Goal: Task Accomplishment & Management: Use online tool/utility

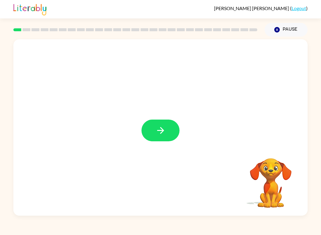
click at [165, 133] on icon "button" at bounding box center [160, 130] width 10 height 10
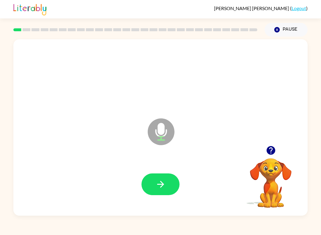
click at [172, 190] on button "button" at bounding box center [160, 184] width 38 height 22
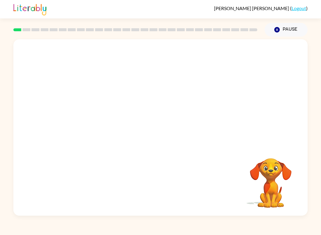
click at [283, 217] on div "Roberta-Azeneth Villarreal-Gonzalez ( Logout ) Pause Pause Your browser must su…" at bounding box center [160, 117] width 321 height 235
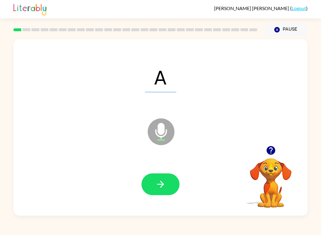
click at [163, 182] on icon "button" at bounding box center [160, 184] width 10 height 10
click at [166, 183] on icon "button" at bounding box center [160, 184] width 10 height 10
click at [156, 183] on icon "button" at bounding box center [160, 184] width 10 height 10
click at [166, 187] on button "button" at bounding box center [160, 184] width 38 height 22
click at [160, 185] on icon "button" at bounding box center [160, 184] width 10 height 10
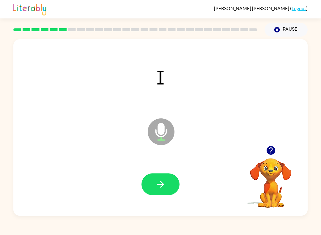
click at [158, 186] on icon "button" at bounding box center [160, 184] width 10 height 10
click at [167, 185] on button "button" at bounding box center [160, 184] width 38 height 22
click at [164, 189] on icon "button" at bounding box center [160, 184] width 10 height 10
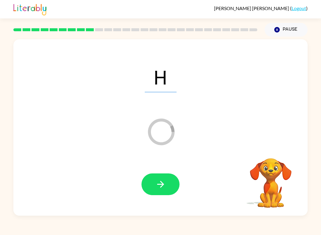
click at [160, 184] on icon "button" at bounding box center [160, 184] width 10 height 10
click at [166, 178] on button "button" at bounding box center [160, 184] width 38 height 22
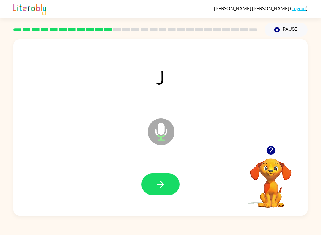
click at [157, 185] on icon "button" at bounding box center [160, 184] width 10 height 10
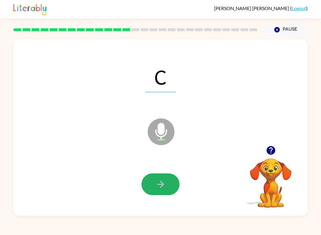
click at [161, 184] on icon "button" at bounding box center [160, 184] width 10 height 10
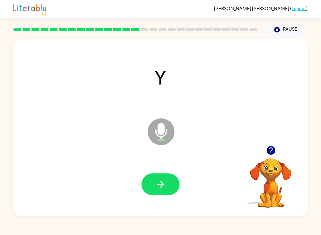
click at [158, 180] on icon "button" at bounding box center [160, 184] width 10 height 10
click at [271, 26] on button "Pause Pause" at bounding box center [285, 30] width 43 height 14
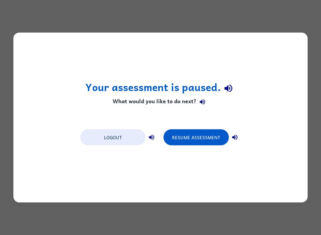
click at [208, 136] on button "Resume Assessment" at bounding box center [195, 137] width 65 height 16
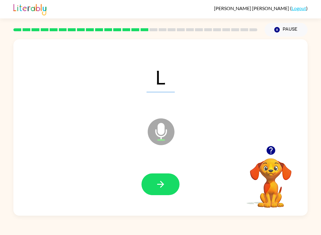
click at [158, 181] on icon "button" at bounding box center [160, 184] width 10 height 10
click at [165, 181] on icon "button" at bounding box center [160, 184] width 10 height 10
click at [154, 188] on button "button" at bounding box center [160, 184] width 38 height 22
click at [156, 180] on icon "button" at bounding box center [160, 184] width 10 height 10
click at [161, 183] on icon "button" at bounding box center [160, 184] width 10 height 10
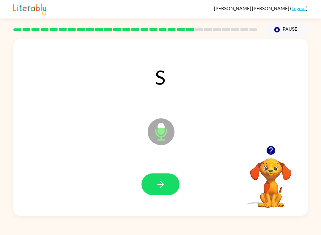
click at [155, 182] on button "button" at bounding box center [160, 184] width 38 height 22
click at [174, 178] on button "button" at bounding box center [160, 184] width 38 height 22
click at [158, 179] on icon "button" at bounding box center [160, 184] width 10 height 10
click at [164, 185] on icon "button" at bounding box center [160, 184] width 10 height 10
click at [152, 181] on button "button" at bounding box center [160, 184] width 38 height 22
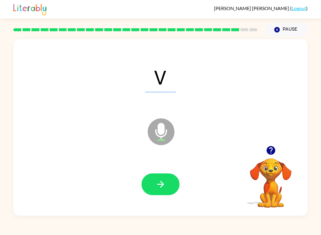
click at [158, 180] on icon "button" at bounding box center [160, 184] width 10 height 10
click at [161, 184] on icon "button" at bounding box center [160, 184] width 7 height 7
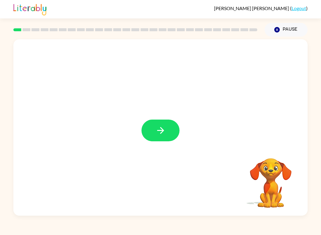
click at [166, 132] on button "button" at bounding box center [160, 130] width 38 height 22
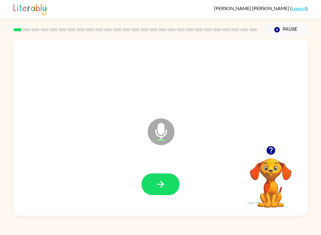
click at [168, 179] on button "button" at bounding box center [160, 184] width 38 height 22
click at [168, 192] on button "button" at bounding box center [160, 184] width 38 height 22
click at [162, 184] on icon "button" at bounding box center [160, 184] width 10 height 10
click at [161, 185] on icon "button" at bounding box center [160, 184] width 10 height 10
click at [161, 183] on icon "button" at bounding box center [160, 184] width 10 height 10
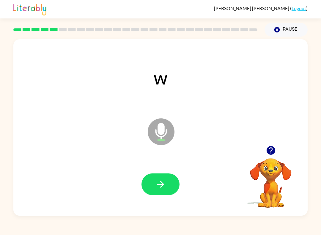
click at [162, 186] on icon "button" at bounding box center [160, 184] width 10 height 10
click at [161, 182] on icon "button" at bounding box center [160, 184] width 7 height 7
click at [158, 189] on icon "button" at bounding box center [160, 184] width 10 height 10
click at [160, 178] on button "button" at bounding box center [160, 184] width 38 height 22
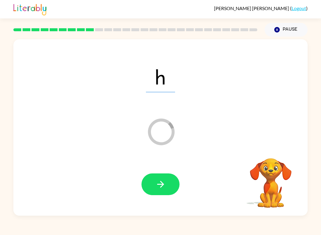
click at [164, 186] on icon "button" at bounding box center [160, 184] width 10 height 10
click at [168, 184] on button "button" at bounding box center [160, 184] width 38 height 22
click at [173, 184] on button "button" at bounding box center [160, 184] width 38 height 22
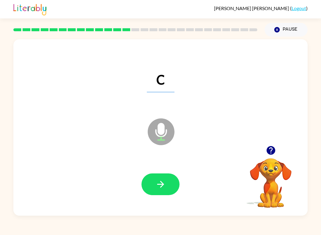
click at [158, 195] on button "button" at bounding box center [160, 184] width 38 height 22
click at [162, 185] on icon "button" at bounding box center [160, 184] width 10 height 10
click at [159, 184] on icon "button" at bounding box center [160, 184] width 7 height 7
click at [158, 179] on button "button" at bounding box center [160, 184] width 38 height 22
click at [157, 186] on icon "button" at bounding box center [160, 184] width 10 height 10
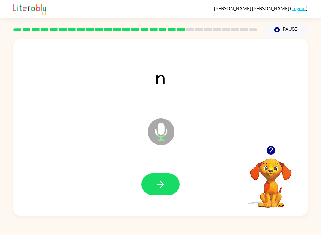
click at [156, 184] on icon "button" at bounding box center [160, 184] width 10 height 10
click at [157, 188] on icon "button" at bounding box center [160, 184] width 10 height 10
click at [168, 182] on button "button" at bounding box center [160, 184] width 38 height 22
click at [166, 180] on button "button" at bounding box center [160, 184] width 38 height 22
click at [165, 182] on icon "button" at bounding box center [160, 184] width 10 height 10
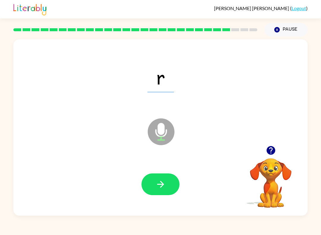
click at [166, 182] on button "button" at bounding box center [160, 184] width 38 height 22
click at [157, 184] on icon "button" at bounding box center [160, 184] width 10 height 10
click at [160, 188] on icon "button" at bounding box center [160, 184] width 10 height 10
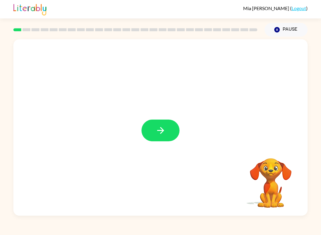
click at [159, 129] on icon "button" at bounding box center [160, 130] width 10 height 10
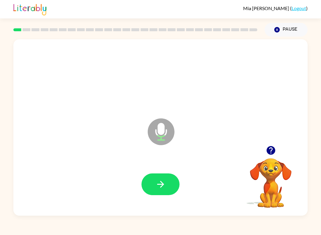
click at [153, 179] on button "button" at bounding box center [160, 184] width 38 height 22
click at [163, 181] on icon "button" at bounding box center [160, 184] width 10 height 10
click at [164, 186] on icon "button" at bounding box center [160, 184] width 10 height 10
click at [158, 180] on icon "button" at bounding box center [160, 184] width 10 height 10
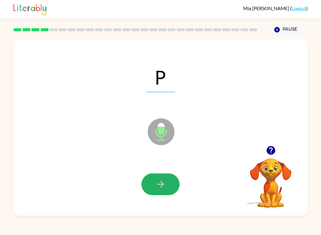
click at [158, 190] on button "button" at bounding box center [160, 184] width 38 height 22
click at [163, 170] on div at bounding box center [160, 184] width 282 height 51
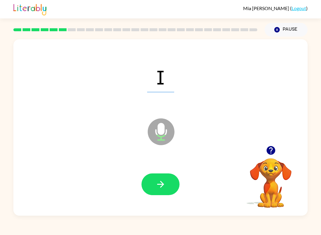
click at [155, 180] on icon "button" at bounding box center [160, 184] width 10 height 10
click at [159, 182] on icon "button" at bounding box center [160, 184] width 10 height 10
click at [169, 192] on button "button" at bounding box center [160, 184] width 38 height 22
click at [157, 180] on icon "button" at bounding box center [160, 184] width 10 height 10
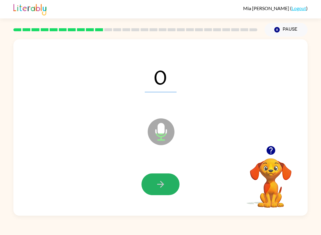
click at [162, 182] on icon "button" at bounding box center [160, 184] width 7 height 7
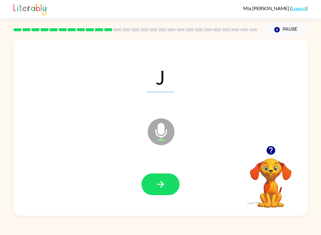
click at [158, 187] on icon "button" at bounding box center [160, 184] width 10 height 10
click at [155, 180] on icon "button" at bounding box center [160, 184] width 10 height 10
click at [156, 177] on button "button" at bounding box center [160, 184] width 38 height 22
click at [152, 183] on button "button" at bounding box center [160, 184] width 38 height 22
click at [152, 185] on button "button" at bounding box center [160, 184] width 38 height 22
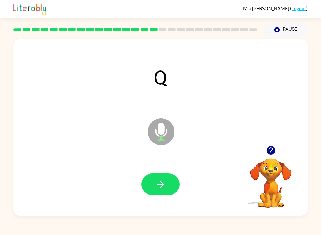
click at [153, 182] on button "button" at bounding box center [160, 184] width 38 height 22
click at [164, 181] on icon "button" at bounding box center [160, 184] width 10 height 10
click at [159, 193] on button "button" at bounding box center [160, 184] width 38 height 22
click at [164, 182] on icon "button" at bounding box center [160, 184] width 10 height 10
click at [157, 182] on icon "button" at bounding box center [160, 184] width 10 height 10
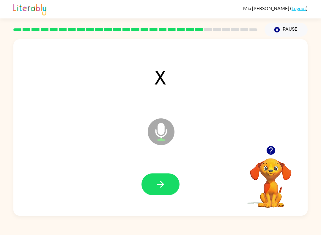
click at [172, 178] on button "button" at bounding box center [160, 184] width 38 height 22
click at [159, 190] on button "button" at bounding box center [160, 184] width 38 height 22
click at [159, 179] on icon "button" at bounding box center [160, 184] width 10 height 10
click at [155, 177] on button "button" at bounding box center [160, 184] width 38 height 22
click at [159, 185] on icon "button" at bounding box center [160, 184] width 10 height 10
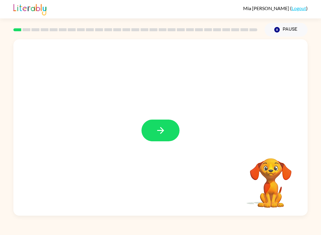
click at [166, 123] on button "button" at bounding box center [160, 130] width 38 height 22
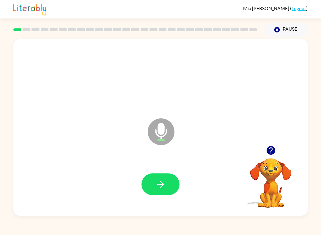
click at [165, 186] on icon "button" at bounding box center [160, 184] width 10 height 10
click at [162, 186] on icon "button" at bounding box center [160, 184] width 7 height 7
click at [159, 187] on icon "button" at bounding box center [160, 184] width 10 height 10
click at [161, 179] on icon "button" at bounding box center [160, 184] width 10 height 10
click at [167, 183] on button "button" at bounding box center [160, 184] width 38 height 22
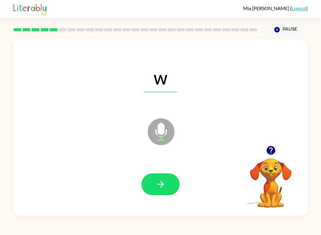
click at [158, 182] on icon "button" at bounding box center [160, 184] width 10 height 10
click at [155, 184] on button "button" at bounding box center [160, 184] width 38 height 22
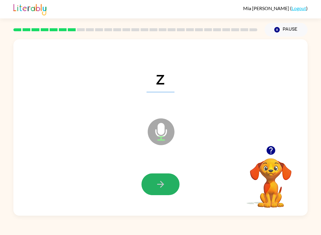
click at [157, 178] on button "button" at bounding box center [160, 184] width 38 height 22
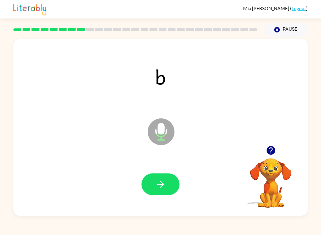
click at [153, 179] on button "button" at bounding box center [160, 184] width 38 height 22
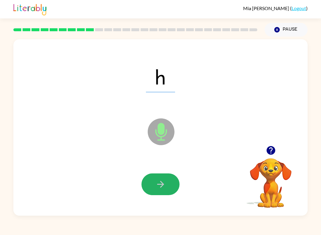
click at [160, 182] on icon "button" at bounding box center [160, 184] width 10 height 10
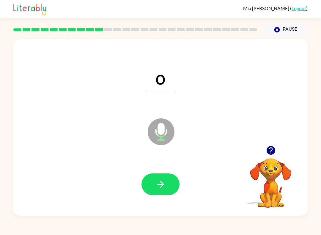
click at [153, 179] on button "button" at bounding box center [160, 184] width 38 height 22
click at [174, 185] on button "button" at bounding box center [160, 184] width 38 height 22
click at [161, 183] on icon "button" at bounding box center [160, 184] width 10 height 10
click at [159, 183] on icon "button" at bounding box center [160, 184] width 10 height 10
click at [153, 187] on button "button" at bounding box center [160, 184] width 38 height 22
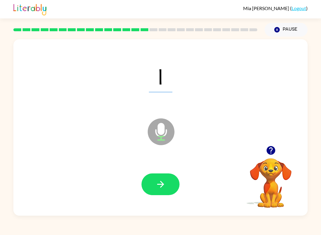
click at [162, 175] on button "button" at bounding box center [160, 184] width 38 height 22
click at [158, 184] on icon "button" at bounding box center [160, 184] width 10 height 10
click at [166, 191] on button "button" at bounding box center [160, 184] width 38 height 22
click at [165, 185] on icon "button" at bounding box center [160, 184] width 10 height 10
click at [170, 184] on button "button" at bounding box center [160, 184] width 38 height 22
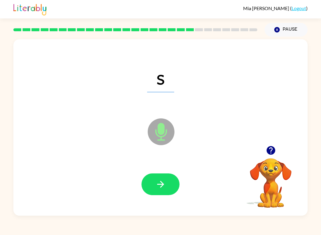
click at [158, 186] on icon "button" at bounding box center [160, 184] width 10 height 10
click at [160, 186] on icon "button" at bounding box center [160, 184] width 10 height 10
click at [150, 182] on button "button" at bounding box center [160, 184] width 38 height 22
click at [159, 191] on button "button" at bounding box center [160, 184] width 38 height 22
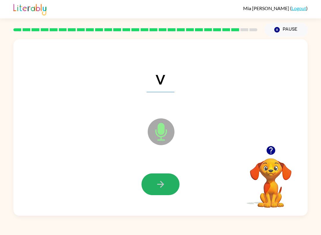
click at [158, 186] on icon "button" at bounding box center [160, 184] width 10 height 10
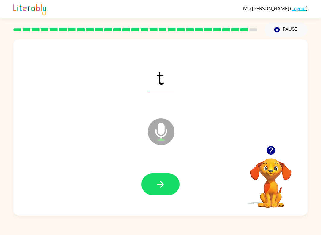
click at [165, 185] on icon "button" at bounding box center [160, 184] width 10 height 10
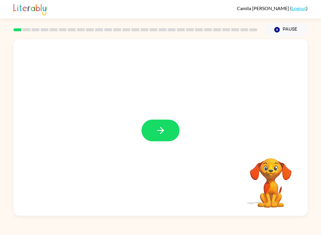
click at [159, 131] on icon "button" at bounding box center [160, 130] width 10 height 10
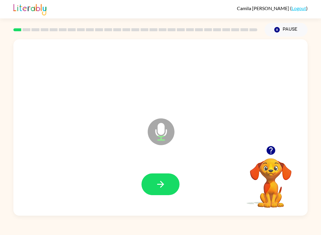
click at [158, 186] on icon "button" at bounding box center [160, 184] width 10 height 10
click at [157, 177] on button "button" at bounding box center [160, 184] width 38 height 22
click at [157, 184] on icon "button" at bounding box center [160, 184] width 7 height 7
click at [155, 194] on button "button" at bounding box center [160, 184] width 38 height 22
click at [156, 179] on button "button" at bounding box center [160, 184] width 38 height 22
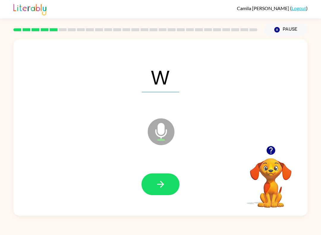
click at [162, 181] on icon "button" at bounding box center [160, 184] width 10 height 10
click at [163, 184] on icon "button" at bounding box center [160, 184] width 7 height 7
click at [158, 183] on icon "button" at bounding box center [160, 184] width 10 height 10
click at [153, 184] on button "button" at bounding box center [160, 184] width 38 height 22
click at [156, 185] on icon "button" at bounding box center [160, 184] width 10 height 10
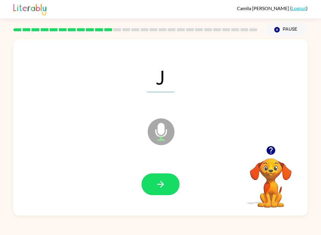
click at [149, 184] on button "button" at bounding box center [160, 184] width 38 height 22
click at [150, 184] on button "button" at bounding box center [160, 184] width 38 height 22
click at [273, 26] on button "Pause Pause" at bounding box center [285, 30] width 43 height 14
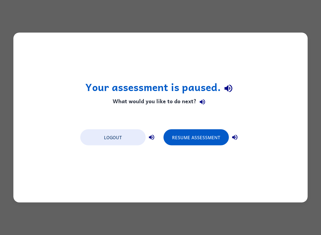
click at [193, 136] on button "Resume Assessment" at bounding box center [195, 137] width 65 height 16
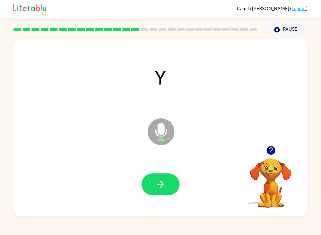
click at [156, 189] on icon "button" at bounding box center [160, 184] width 10 height 10
click at [155, 184] on icon "button" at bounding box center [160, 184] width 10 height 10
click at [155, 177] on button "button" at bounding box center [160, 184] width 38 height 22
click at [163, 185] on icon "button" at bounding box center [160, 184] width 7 height 7
click at [158, 177] on button "button" at bounding box center [160, 184] width 38 height 22
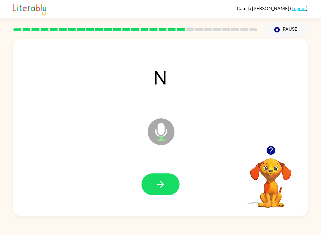
click at [159, 179] on button "button" at bounding box center [160, 184] width 38 height 22
click at [147, 174] on button "button" at bounding box center [160, 184] width 38 height 22
click at [158, 186] on icon "button" at bounding box center [160, 184] width 10 height 10
click at [317, 172] on div "R Microphone The Microphone is here when it is your turn to talk Your browser m…" at bounding box center [160, 126] width 321 height 179
click at [162, 186] on icon "button" at bounding box center [160, 184] width 7 height 7
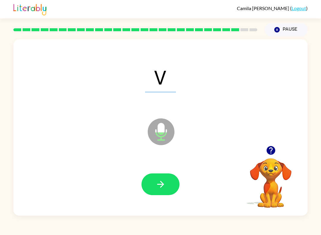
click at [152, 175] on button "button" at bounding box center [160, 184] width 38 height 22
click at [163, 188] on icon "button" at bounding box center [160, 184] width 10 height 10
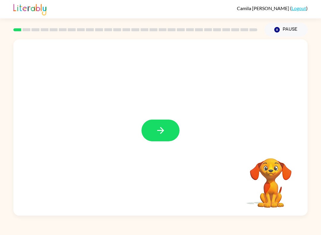
click at [163, 131] on icon "button" at bounding box center [160, 130] width 7 height 7
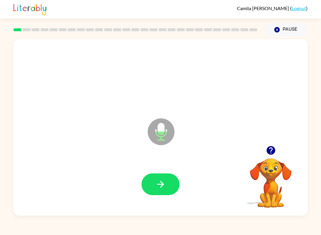
click at [162, 180] on icon "button" at bounding box center [160, 184] width 10 height 10
click at [158, 185] on icon "button" at bounding box center [160, 184] width 10 height 10
click at [157, 184] on icon "button" at bounding box center [160, 184] width 10 height 10
click at [159, 183] on icon "button" at bounding box center [160, 184] width 10 height 10
click at [162, 185] on icon "button" at bounding box center [160, 184] width 7 height 7
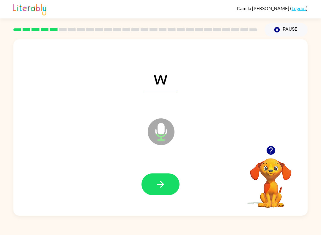
click at [155, 182] on icon "button" at bounding box center [160, 184] width 10 height 10
click at [157, 178] on button "button" at bounding box center [160, 184] width 38 height 22
click at [160, 185] on icon "button" at bounding box center [160, 184] width 7 height 7
click at [278, 28] on icon "button" at bounding box center [276, 29] width 5 height 5
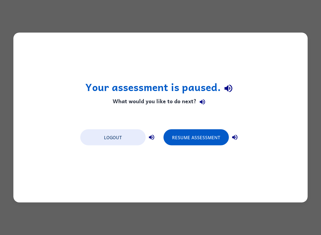
click at [274, 117] on div "Your assessment is paused. What would you like to do next? Logout Resume Assess…" at bounding box center [160, 118] width 294 height 170
click at [295, 125] on div "Your assessment is paused. What would you like to do next? Logout Resume Assess…" at bounding box center [160, 118] width 294 height 170
click at [29, 220] on div "Your assessment is paused. What would you like to do next? Logout Resume Assess…" at bounding box center [160, 117] width 321 height 235
click at [43, 207] on div "Your assessment is paused. What would you like to do next? Logout Resume Assess…" at bounding box center [160, 117] width 321 height 235
click at [52, 206] on div "Your assessment is paused. What would you like to do next? Logout Resume Assess…" at bounding box center [160, 117] width 321 height 235
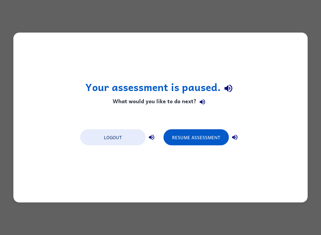
click at [196, 141] on button "Resume Assessment" at bounding box center [195, 137] width 65 height 16
click at [195, 141] on button "Resume Assessment" at bounding box center [195, 137] width 65 height 16
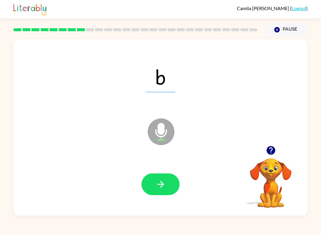
click at [157, 179] on button "button" at bounding box center [160, 184] width 38 height 22
click at [155, 175] on button "button" at bounding box center [160, 184] width 38 height 22
click at [154, 174] on button "button" at bounding box center [160, 184] width 38 height 22
click at [158, 179] on icon "button" at bounding box center [160, 184] width 10 height 10
click at [159, 184] on icon "button" at bounding box center [160, 184] width 7 height 7
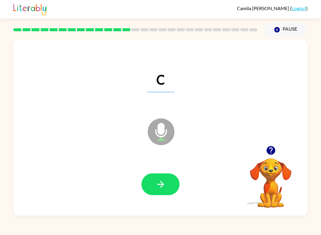
click at [159, 181] on icon "button" at bounding box center [160, 184] width 10 height 10
click at [158, 184] on icon "button" at bounding box center [160, 184] width 10 height 10
click at [160, 182] on icon "button" at bounding box center [160, 184] width 10 height 10
click at [152, 185] on button "button" at bounding box center [160, 184] width 38 height 22
click at [164, 185] on icon "button" at bounding box center [160, 184] width 10 height 10
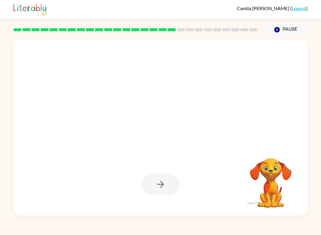
click at [252, 31] on rect at bounding box center [253, 29] width 8 height 3
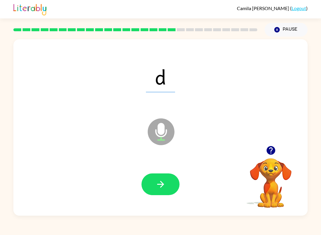
click at [162, 179] on icon "button" at bounding box center [160, 184] width 10 height 10
click at [157, 185] on icon "button" at bounding box center [160, 184] width 10 height 10
click at [151, 191] on button "button" at bounding box center [160, 184] width 38 height 22
click at [157, 184] on icon "button" at bounding box center [160, 184] width 10 height 10
click at [158, 184] on icon "button" at bounding box center [160, 184] width 7 height 7
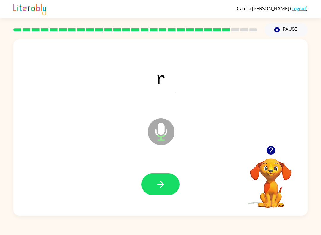
click at [163, 187] on icon "button" at bounding box center [160, 184] width 10 height 10
click at [155, 179] on button "button" at bounding box center [160, 184] width 38 height 22
click at [158, 176] on button "button" at bounding box center [160, 184] width 38 height 22
